Goal: Task Accomplishment & Management: Use online tool/utility

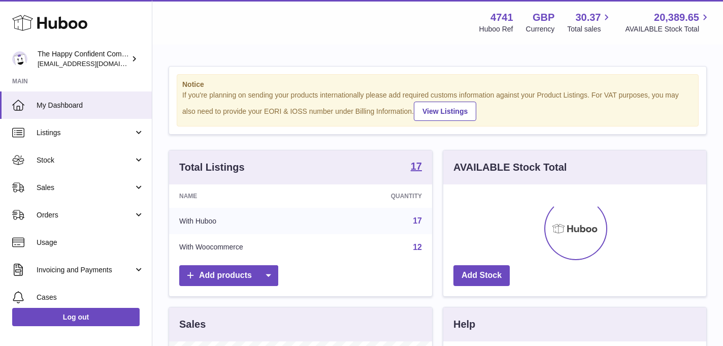
scroll to position [158, 263]
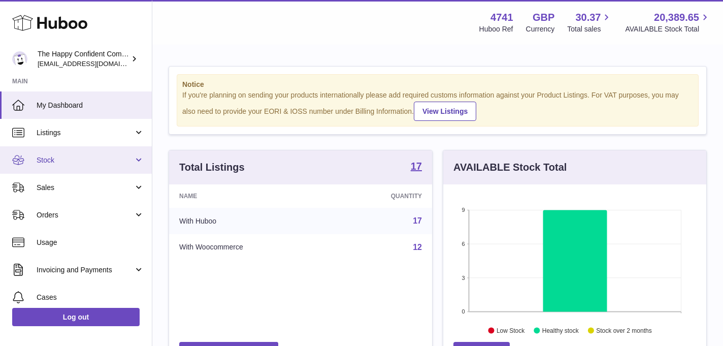
click at [46, 158] on span "Stock" at bounding box center [85, 160] width 97 height 10
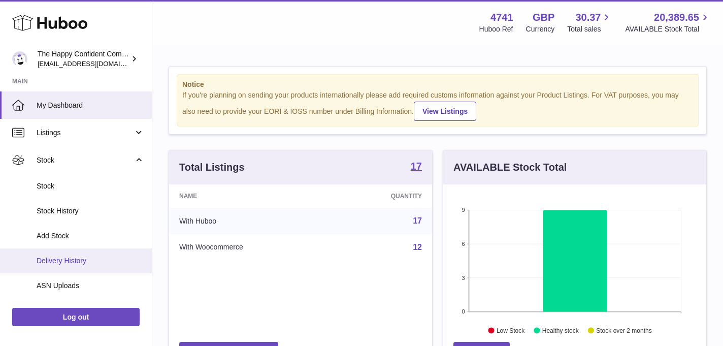
click at [62, 260] on span "Delivery History" at bounding box center [91, 261] width 108 height 10
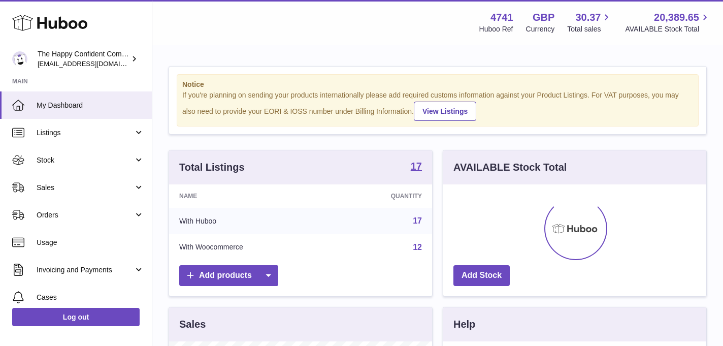
scroll to position [158, 263]
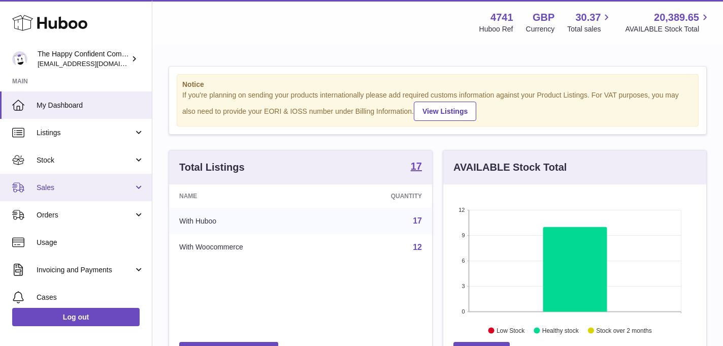
click at [50, 186] on span "Sales" at bounding box center [85, 188] width 97 height 10
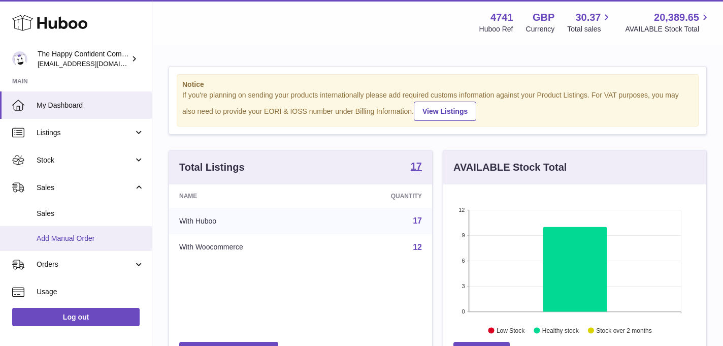
click at [68, 237] on span "Add Manual Order" at bounding box center [91, 239] width 108 height 10
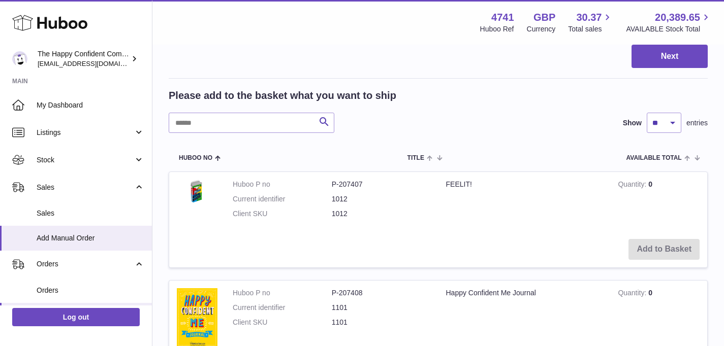
scroll to position [151, 0]
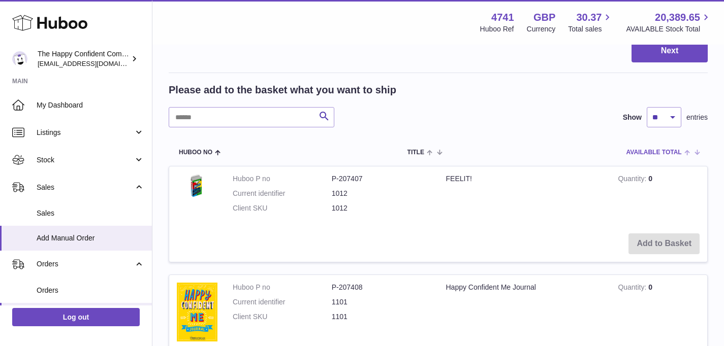
click at [688, 153] on span at bounding box center [690, 152] width 16 height 8
click at [693, 153] on span at bounding box center [693, 152] width 9 height 8
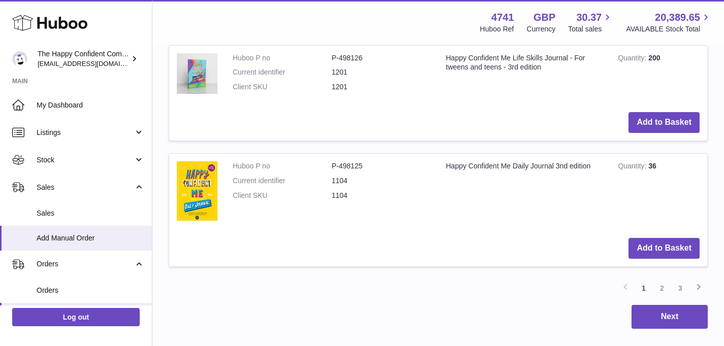
scroll to position [1237, 0]
click at [661, 288] on link "2" at bounding box center [662, 288] width 18 height 18
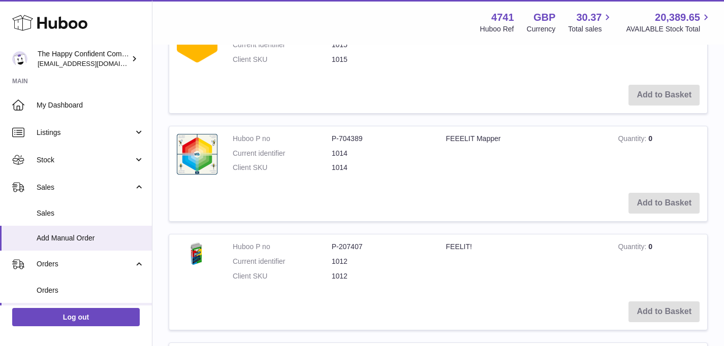
scroll to position [436, 0]
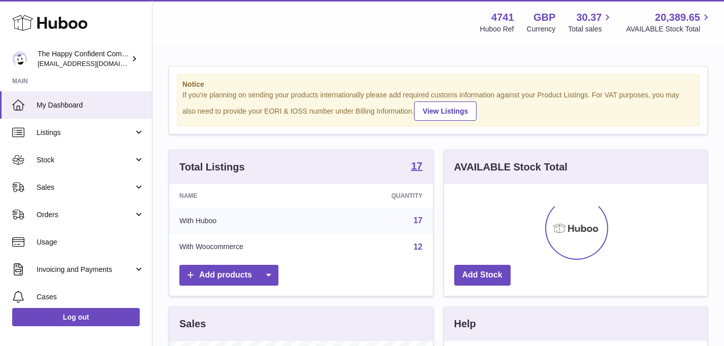
scroll to position [158, 263]
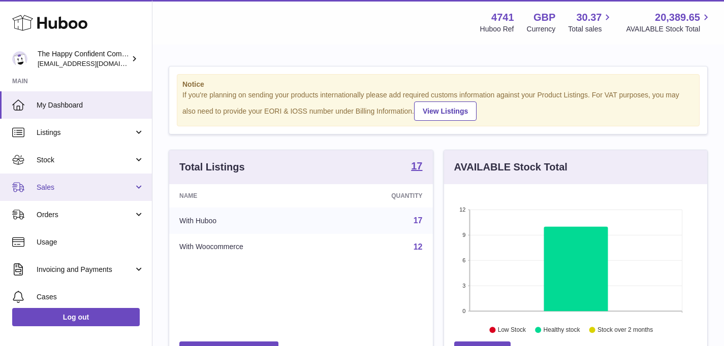
click at [56, 186] on span "Sales" at bounding box center [85, 188] width 97 height 10
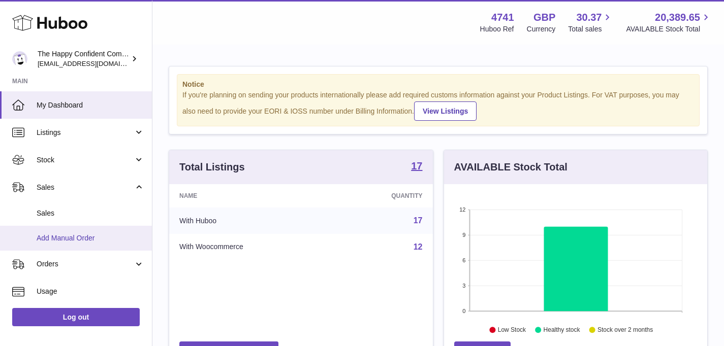
drag, startPoint x: 60, startPoint y: 237, endPoint x: 85, endPoint y: 232, distance: 25.4
click at [60, 237] on span "Add Manual Order" at bounding box center [91, 239] width 108 height 10
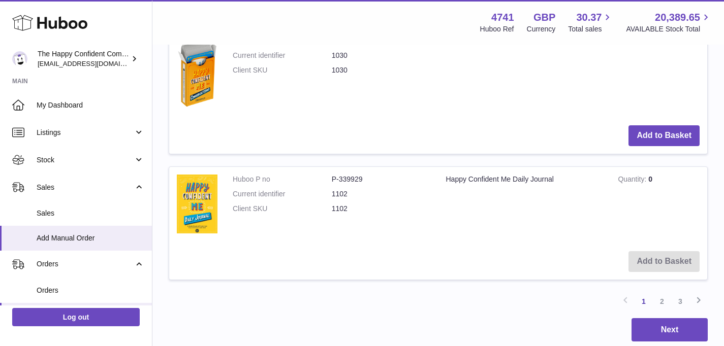
scroll to position [1251, 0]
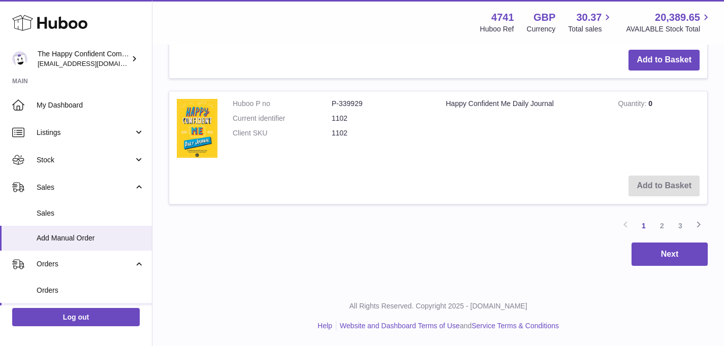
click at [662, 226] on link "2" at bounding box center [662, 226] width 18 height 18
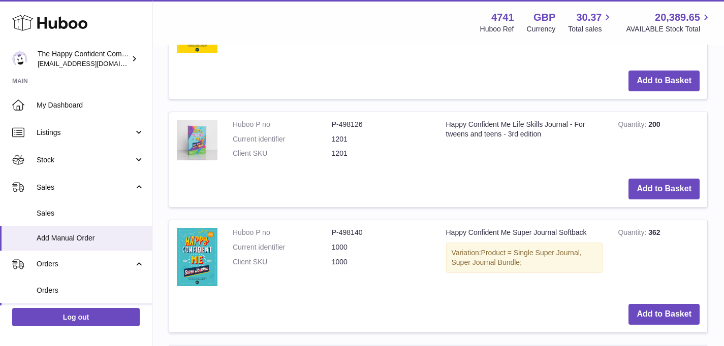
scroll to position [583, 0]
